Goal: Find specific page/section: Find specific page/section

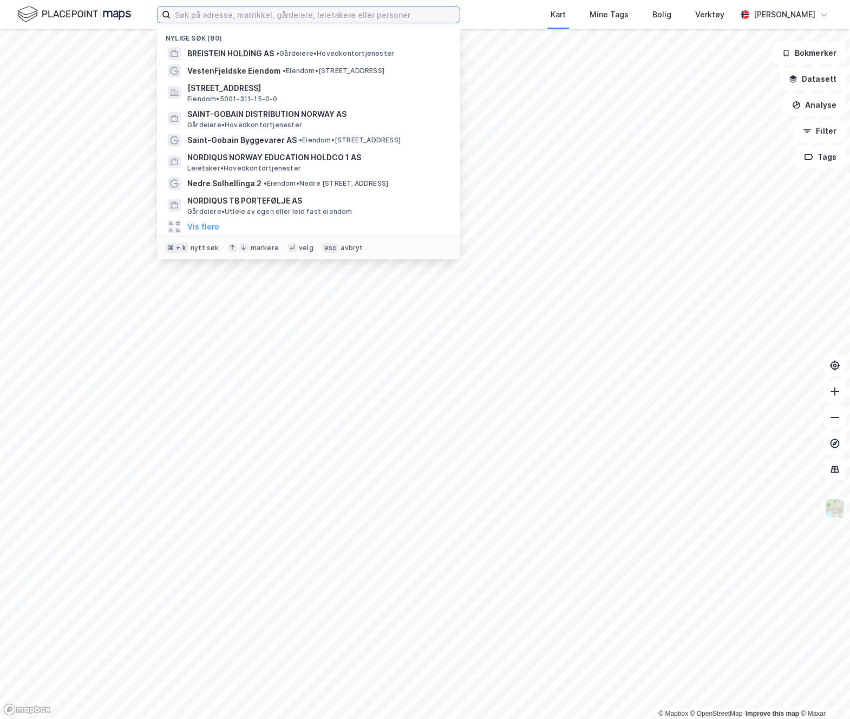
click at [251, 12] on input at bounding box center [314, 14] width 289 height 16
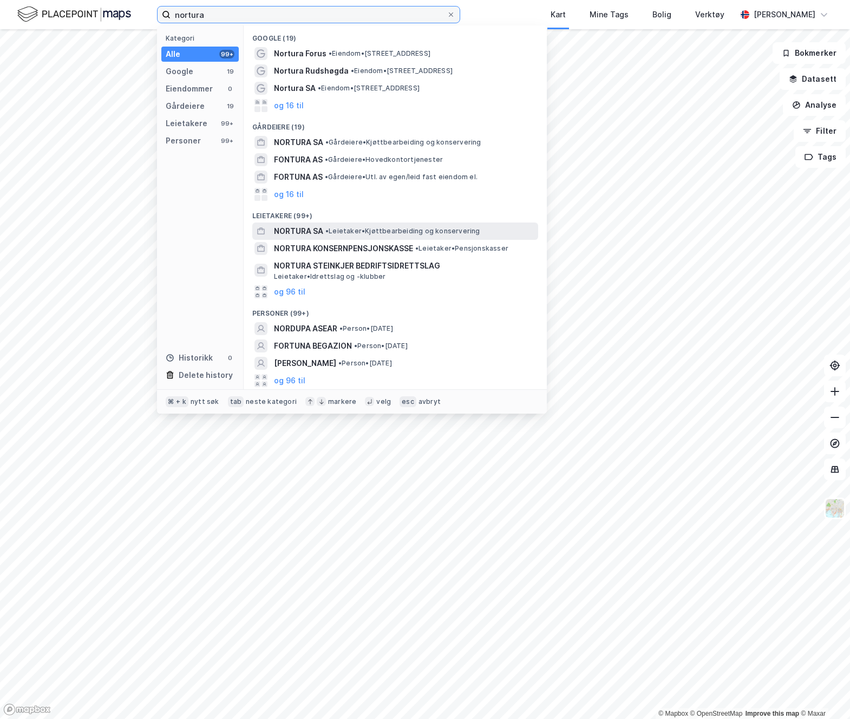
type input "nortura"
click at [308, 235] on span "NORTURA SA" at bounding box center [298, 231] width 49 height 13
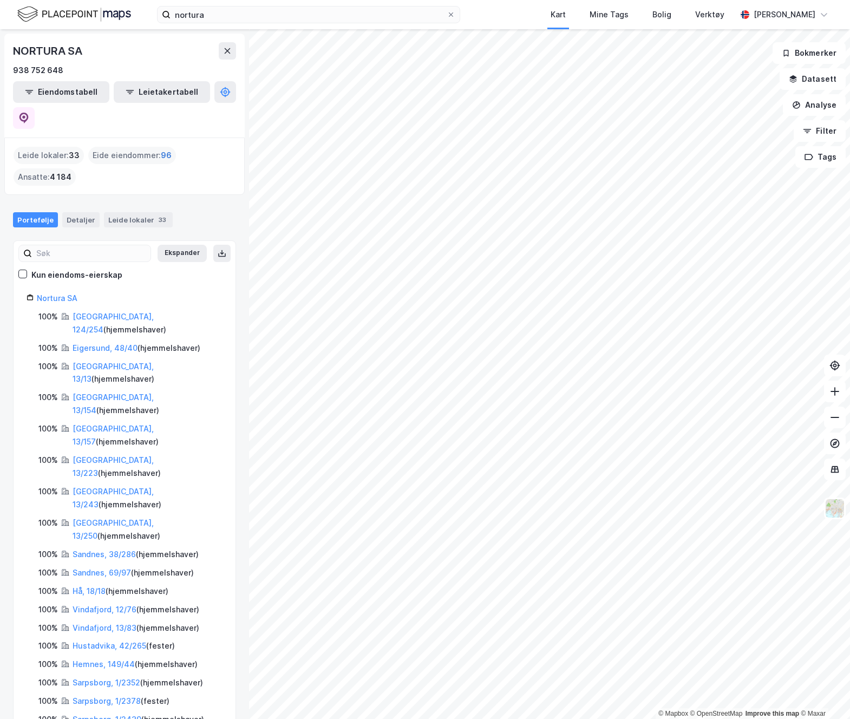
click at [164, 149] on span "96" at bounding box center [166, 155] width 11 height 13
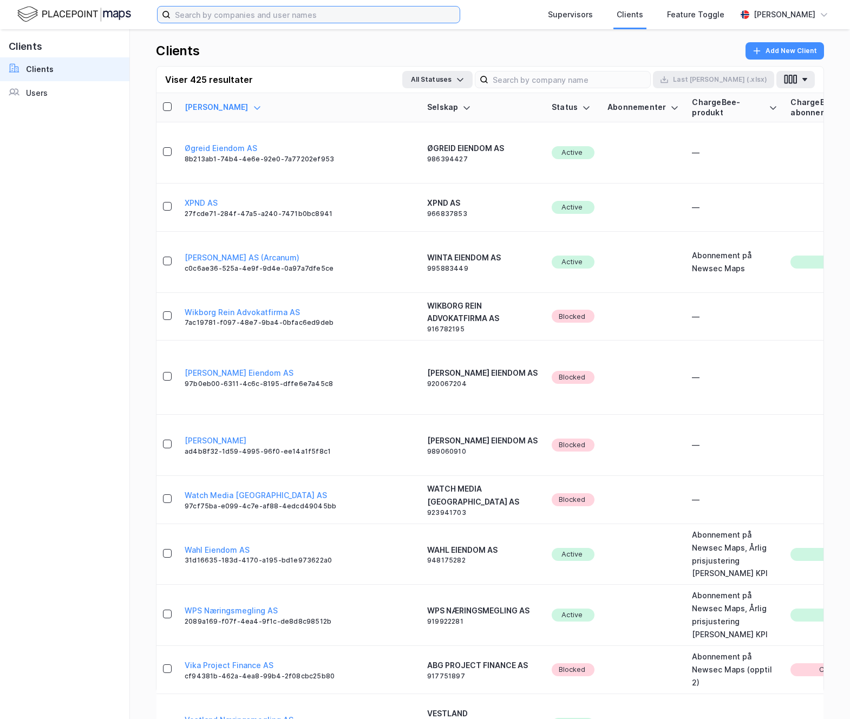
click at [259, 9] on input at bounding box center [314, 14] width 289 height 16
click at [227, 14] on input "hvam eiendom" at bounding box center [308, 14] width 276 height 16
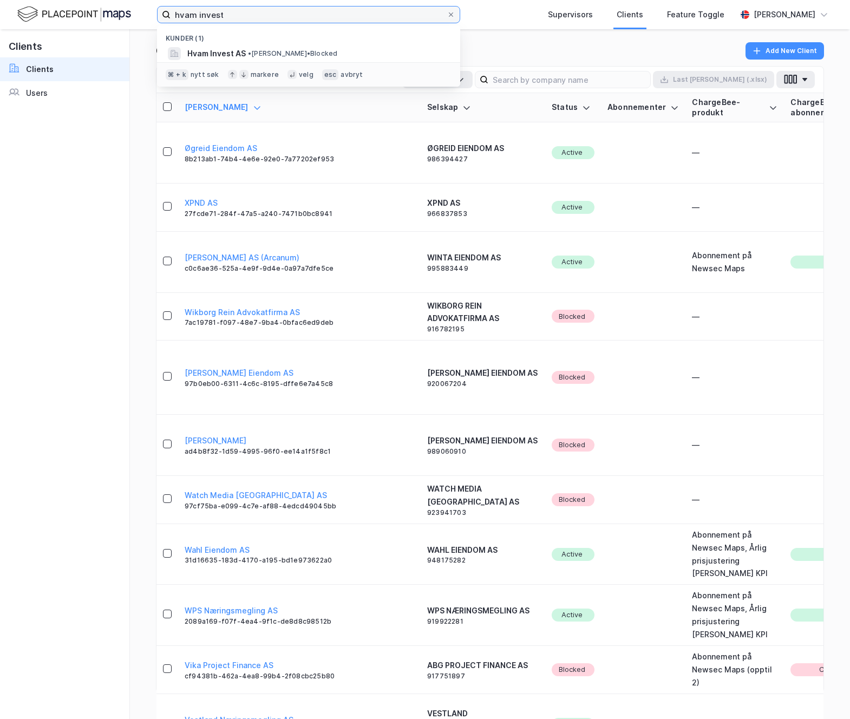
type input "hvam invest"
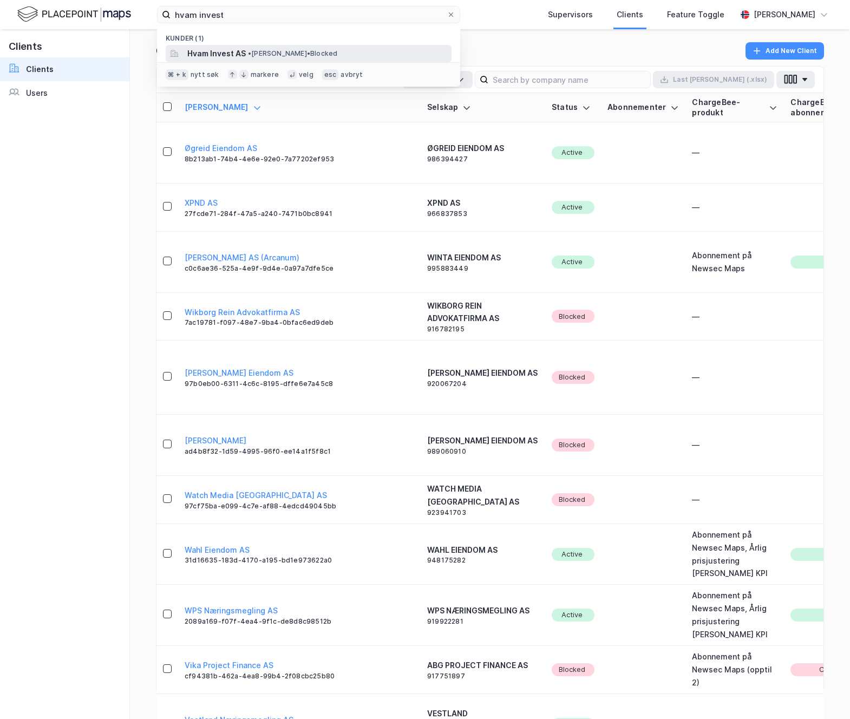
click at [212, 52] on span "Hvam Invest AS" at bounding box center [216, 53] width 58 height 13
